Goal: Register for event/course

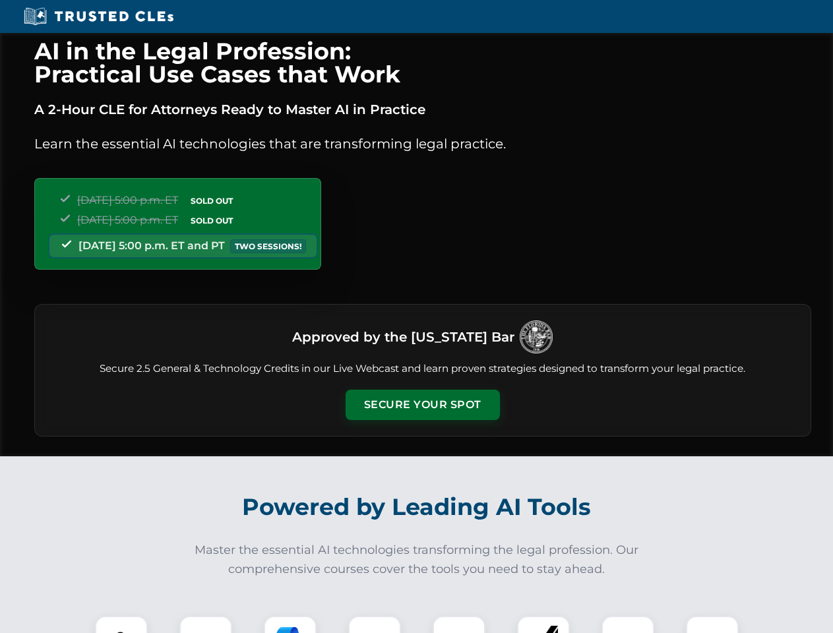
click at [422, 405] on button "Secure Your Spot" at bounding box center [422, 405] width 154 height 30
click at [121, 624] on img at bounding box center [121, 642] width 38 height 38
